Goal: Communication & Community: Answer question/provide support

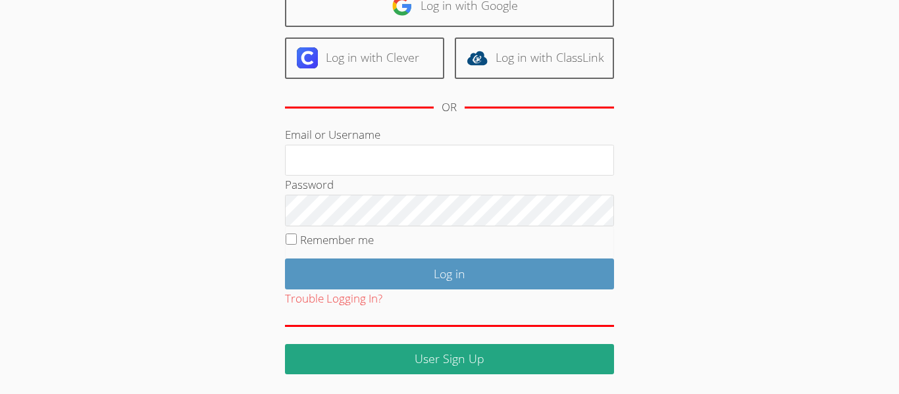
scroll to position [120, 0]
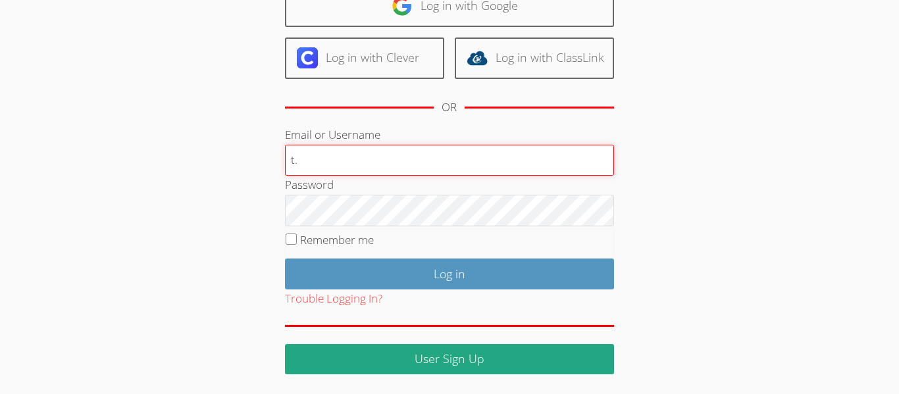
type input "t"
type input "tmenchaca1@lodiusd.org"
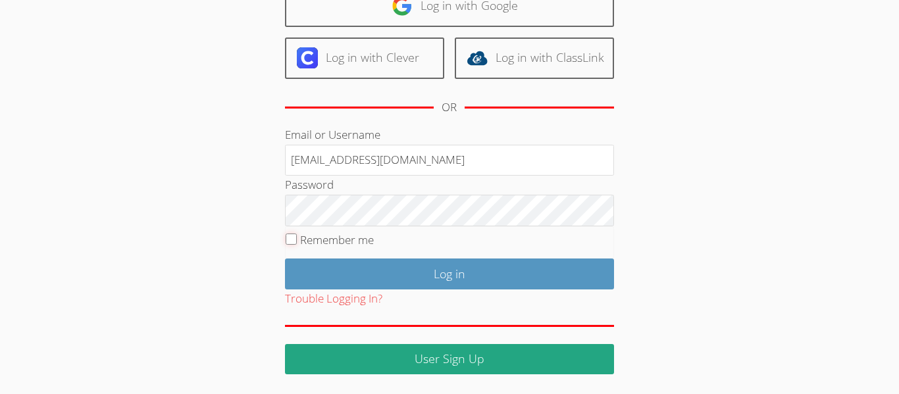
click at [288, 240] on input "Remember me" at bounding box center [291, 239] width 11 height 11
checkbox input "true"
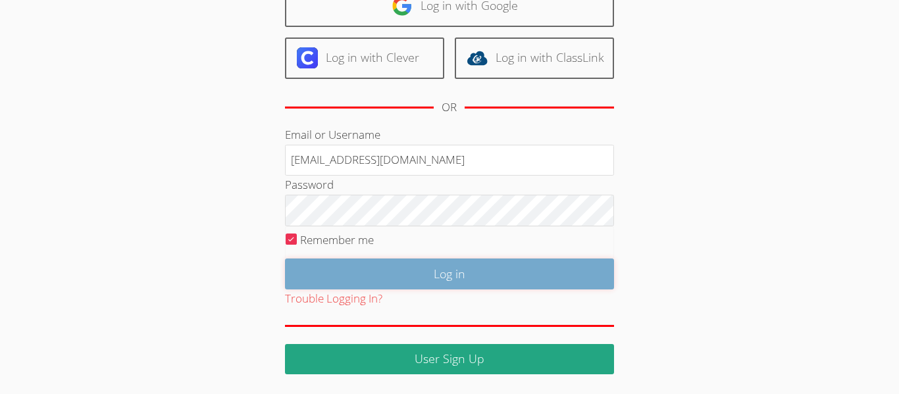
click at [313, 264] on input "Log in" at bounding box center [449, 274] width 329 height 31
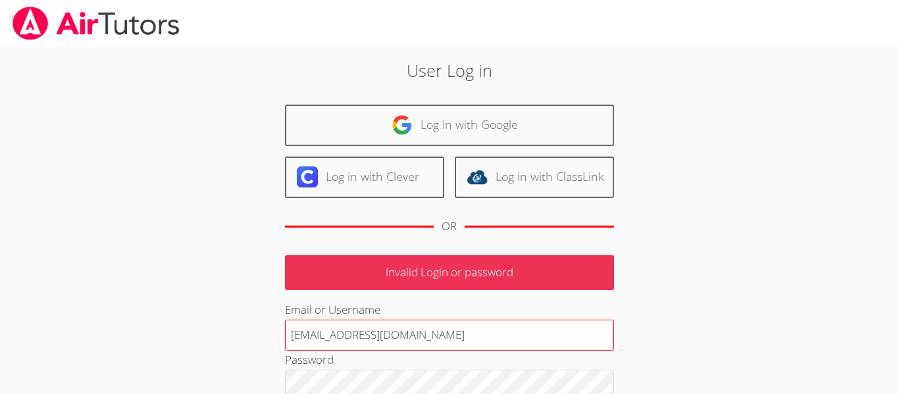
click at [296, 337] on input "tmenchaca1@lodiusd.org" at bounding box center [449, 336] width 329 height 32
click at [356, 340] on input "[EMAIL_ADDRESS][DOMAIN_NAME]" at bounding box center [449, 336] width 329 height 32
type input "[EMAIL_ADDRESS][DOMAIN_NAME]"
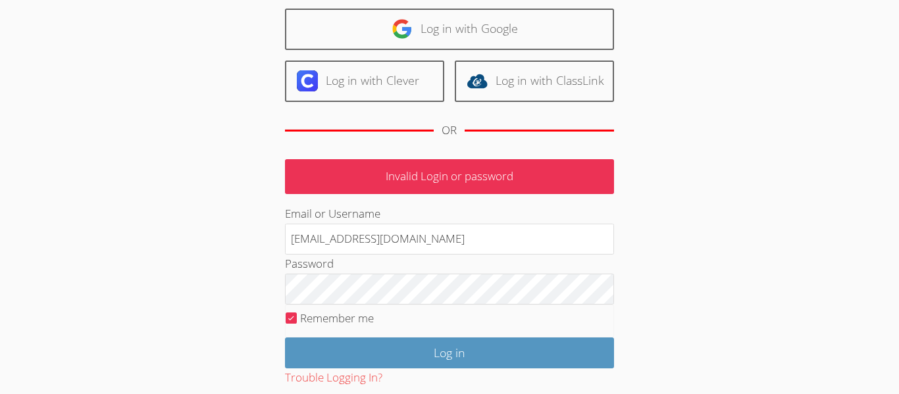
scroll to position [97, 0]
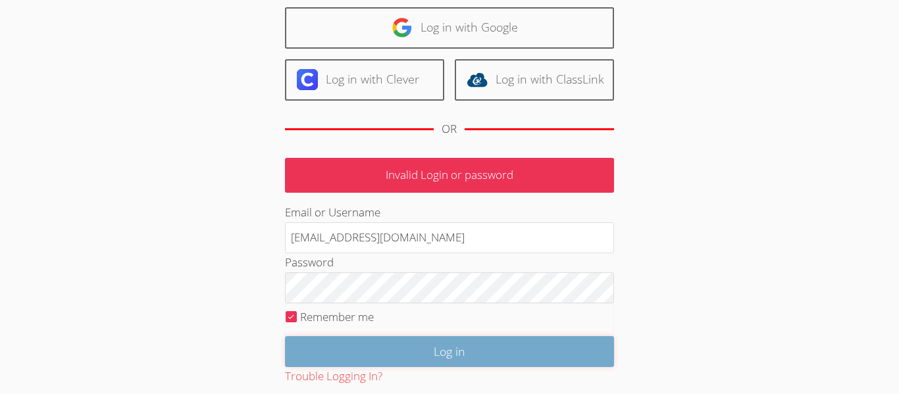
click at [453, 360] on input "Log in" at bounding box center [449, 351] width 329 height 31
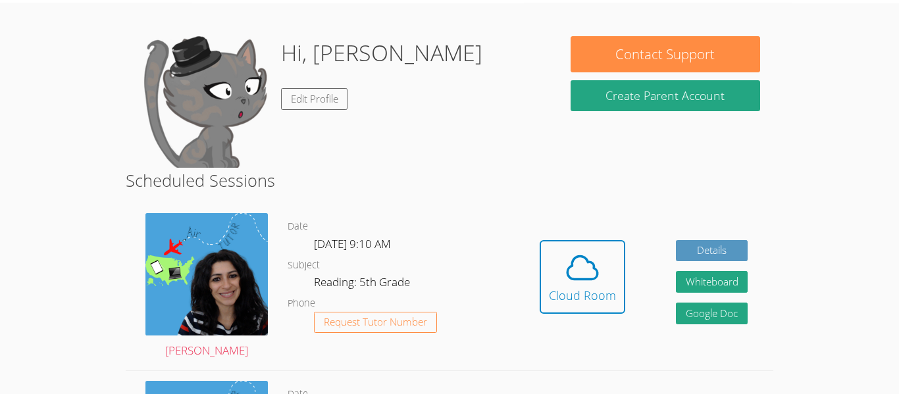
scroll to position [47, 0]
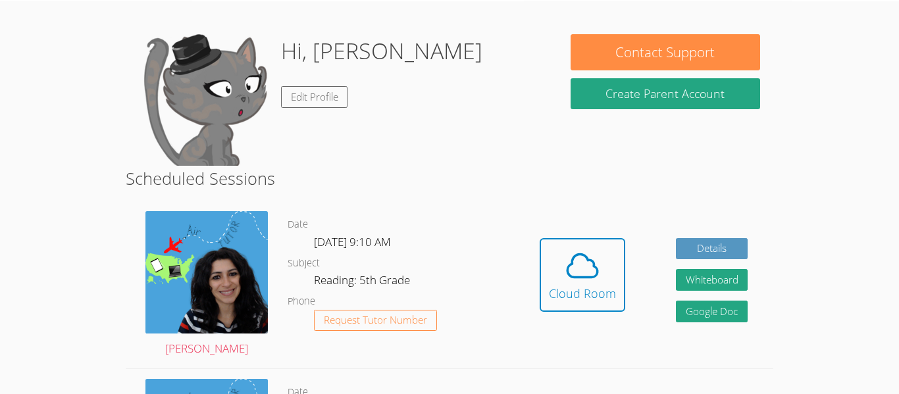
click at [269, 269] on div "[PERSON_NAME]" at bounding box center [207, 284] width 162 height 167
click at [246, 263] on img at bounding box center [207, 272] width 122 height 122
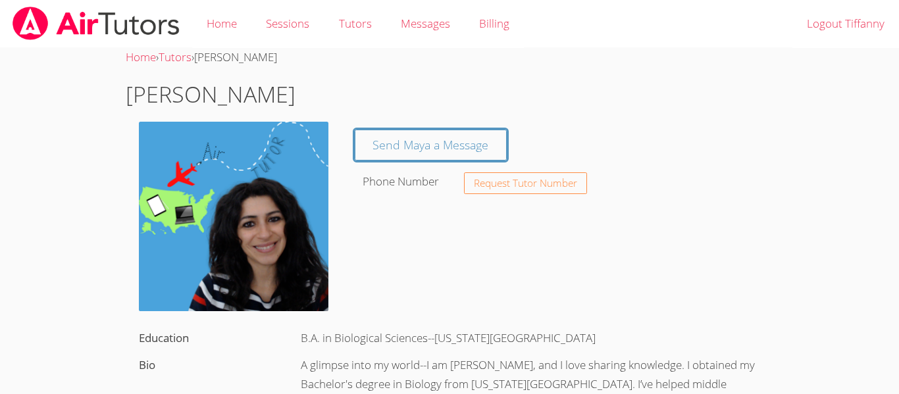
click at [277, 222] on img at bounding box center [234, 217] width 190 height 190
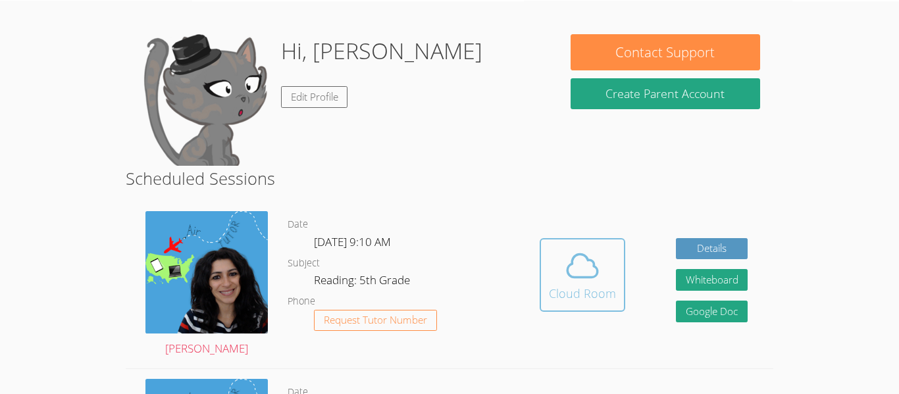
click at [562, 304] on button "Cloud Room" at bounding box center [583, 275] width 86 height 74
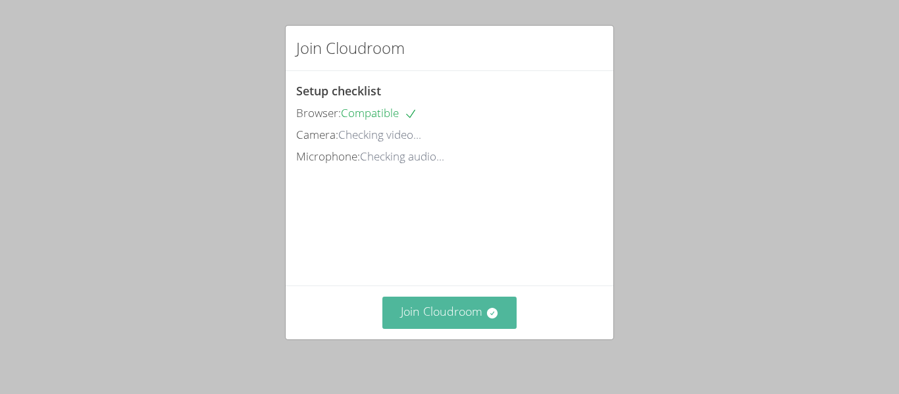
click at [485, 319] on button "Join Cloudroom" at bounding box center [450, 313] width 135 height 32
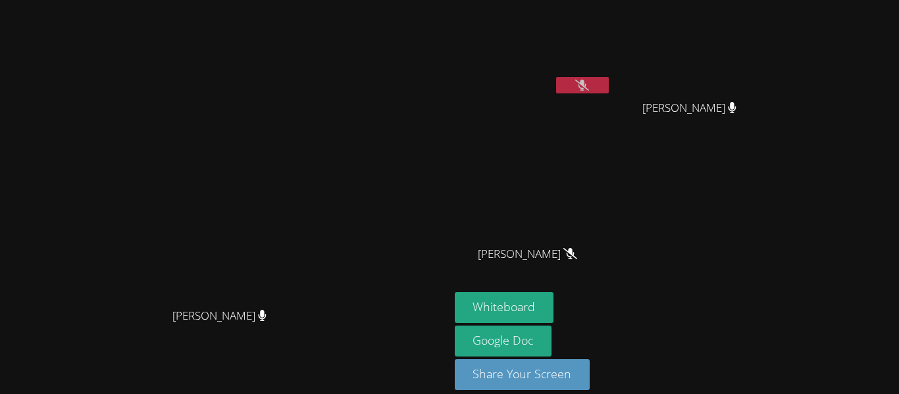
click at [589, 84] on icon at bounding box center [583, 85] width 14 height 11
click at [774, 223] on div "Tiffanny Menchaca Itzel Gutierrez-Nieves Itzel Gutierrez-Nieves Aaron Hinojosa …" at bounding box center [614, 148] width 319 height 287
click at [609, 83] on button at bounding box center [582, 85] width 53 height 16
click at [774, 333] on div "Whiteboard Google Doc Share Your Screen" at bounding box center [614, 346] width 319 height 109
click at [739, 111] on icon at bounding box center [733, 107] width 14 height 11
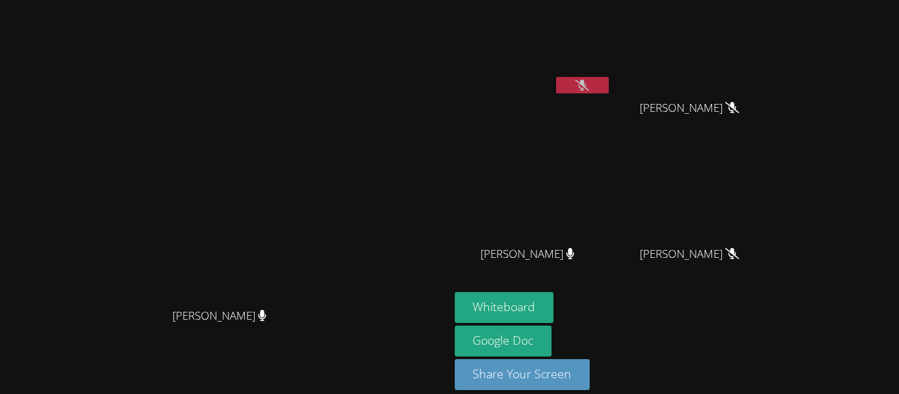
click at [734, 136] on div "Tiffanny Menchaca Itzel Gutierrez-Nieves Itzel Gutierrez-Nieves Aaron Hinojosa …" at bounding box center [614, 148] width 319 height 287
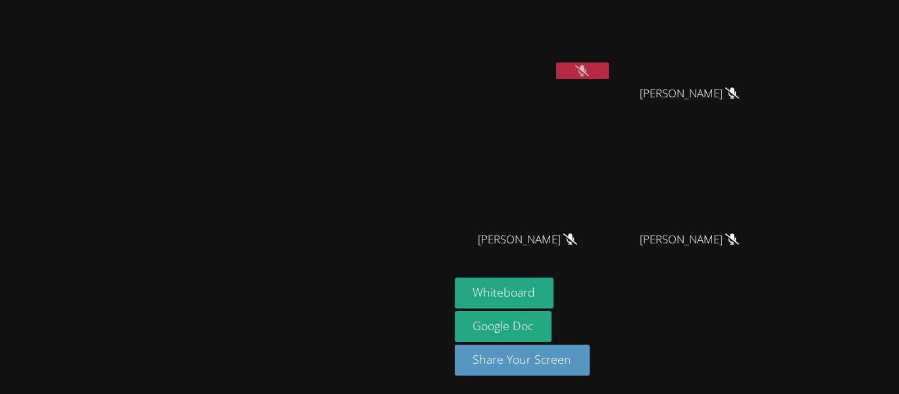
scroll to position [8, 0]
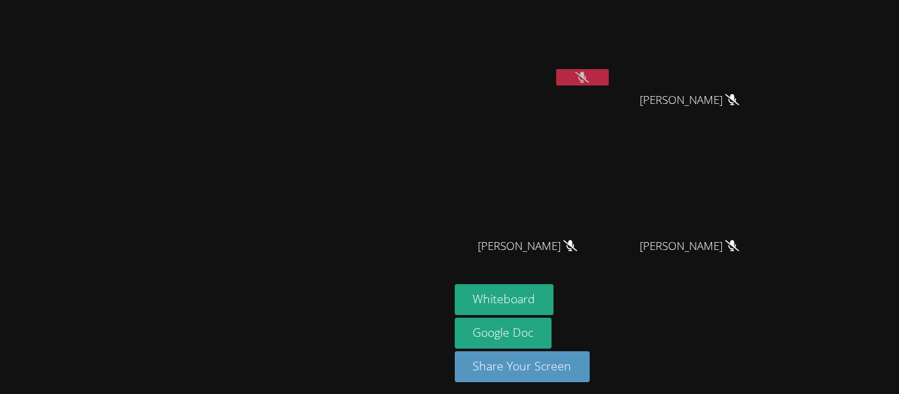
click at [589, 80] on icon at bounding box center [583, 77] width 14 height 11
click at [609, 80] on button at bounding box center [582, 77] width 53 height 16
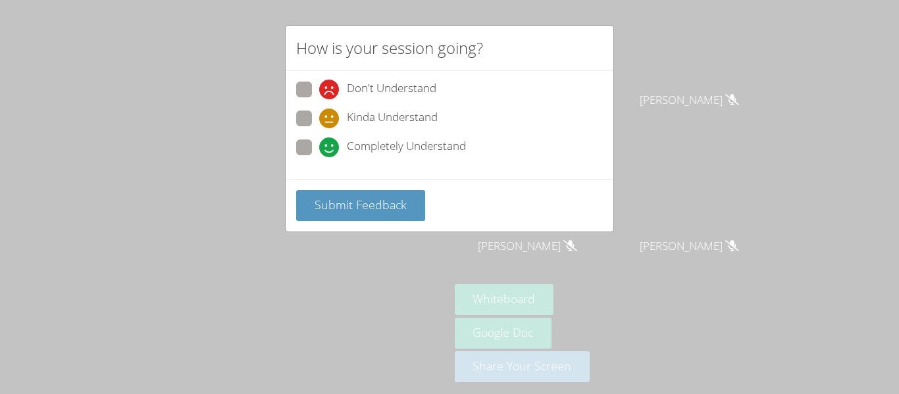
click at [406, 148] on span "Completely Understand" at bounding box center [406, 148] width 119 height 20
click at [331, 148] on input "Completely Understand" at bounding box center [324, 145] width 11 height 11
radio input "true"
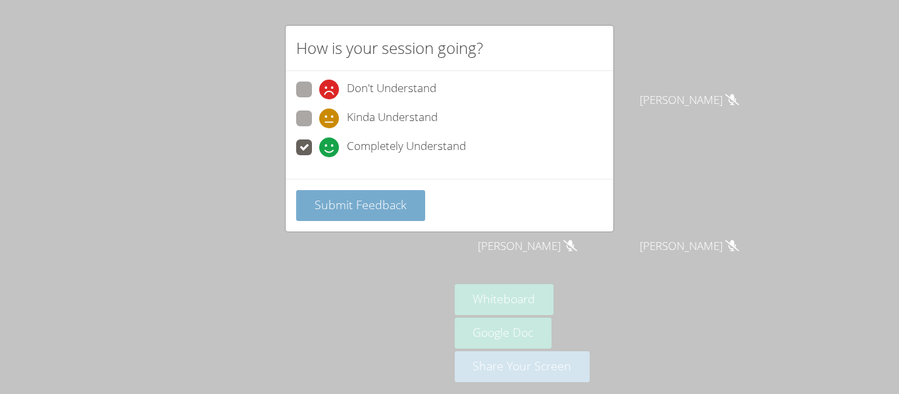
click at [392, 200] on span "Submit Feedback" at bounding box center [361, 205] width 92 height 16
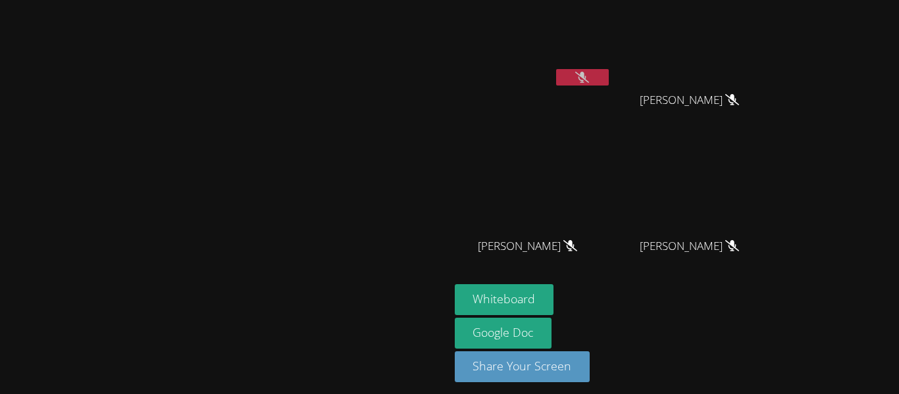
click at [300, 159] on video at bounding box center [225, 170] width 198 height 247
click at [323, 49] on video at bounding box center [225, 170] width 198 height 247
click at [323, 57] on video at bounding box center [225, 170] width 198 height 247
click at [323, 145] on video at bounding box center [225, 170] width 198 height 247
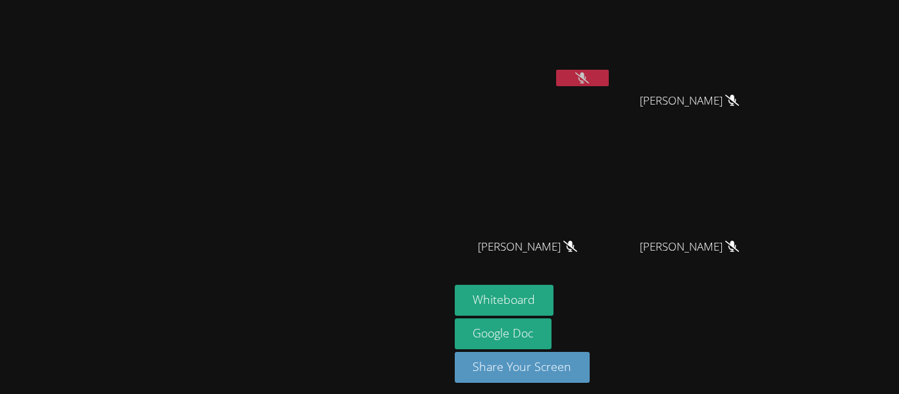
scroll to position [0, 0]
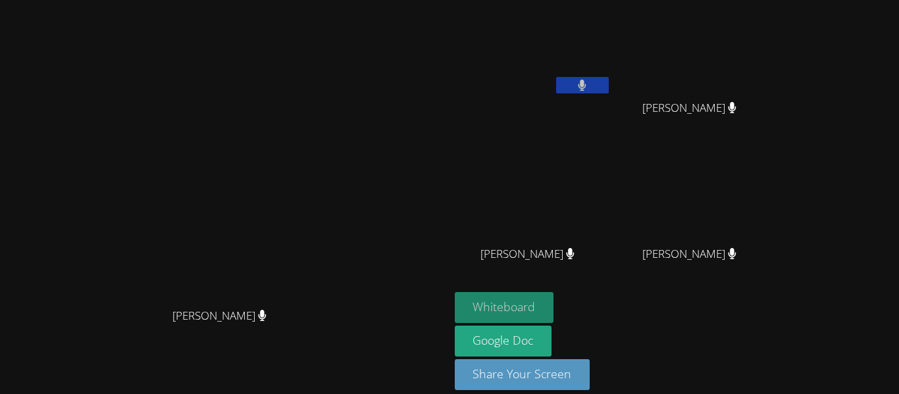
click at [554, 310] on button "Whiteboard" at bounding box center [504, 307] width 99 height 31
click at [554, 309] on button "Whiteboard" at bounding box center [504, 307] width 99 height 31
click at [554, 306] on button "Whiteboard" at bounding box center [504, 307] width 99 height 31
